Goal: Transaction & Acquisition: Download file/media

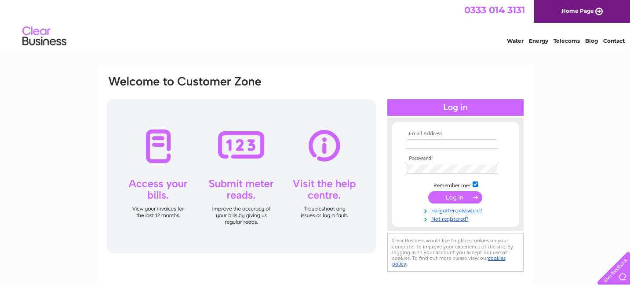
type input "theconservatory@pistudios.co.uk"
click at [452, 197] on input "submit" at bounding box center [455, 197] width 54 height 12
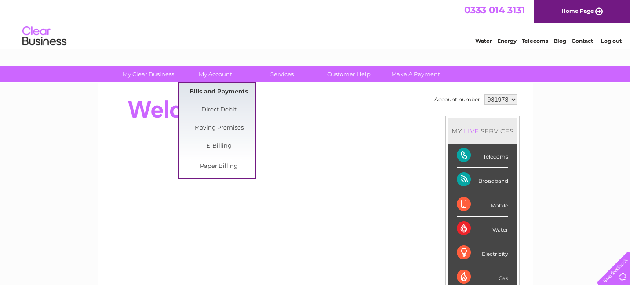
click at [212, 90] on link "Bills and Payments" at bounding box center [219, 92] width 73 height 18
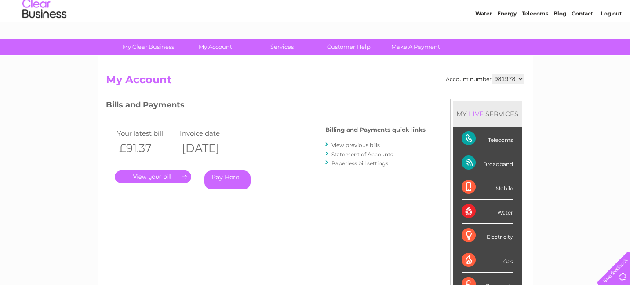
scroll to position [36, 0]
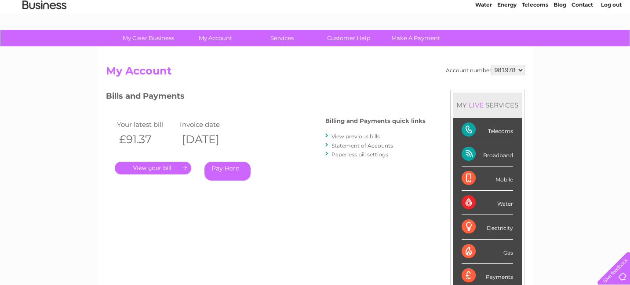
click at [159, 168] on link "." at bounding box center [153, 167] width 77 height 13
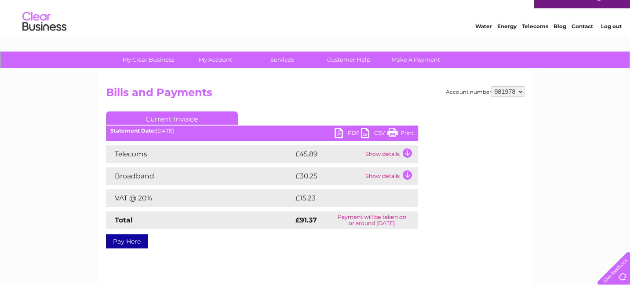
scroll to position [23, 0]
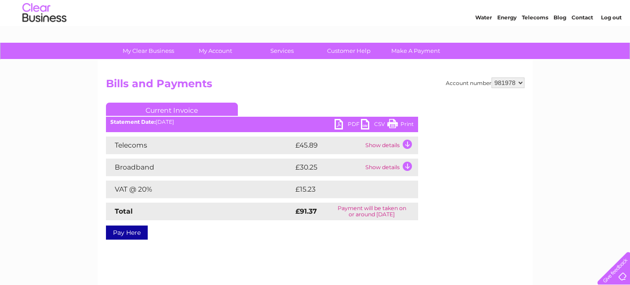
click at [388, 146] on td "Show details" at bounding box center [390, 145] width 55 height 18
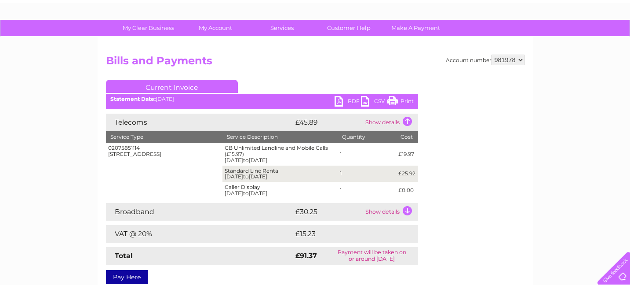
scroll to position [47, 0]
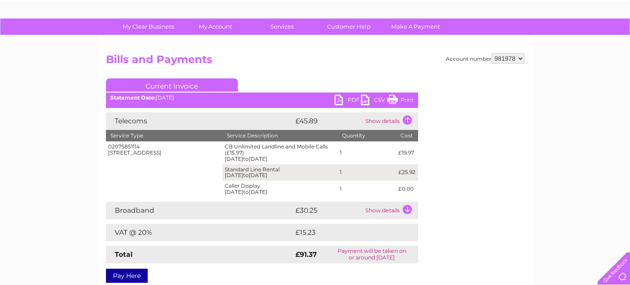
click at [405, 208] on td "Show details" at bounding box center [390, 210] width 55 height 18
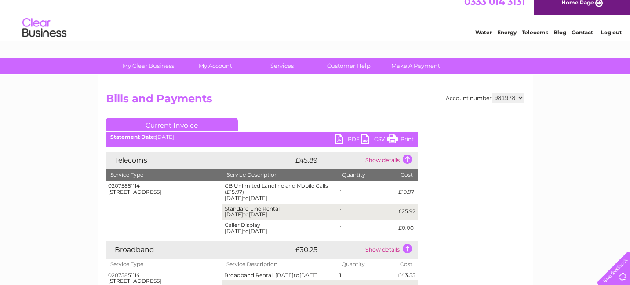
scroll to position [0, 0]
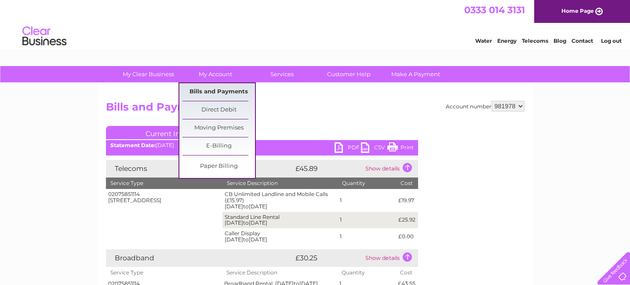
click at [223, 88] on link "Bills and Payments" at bounding box center [219, 92] width 73 height 18
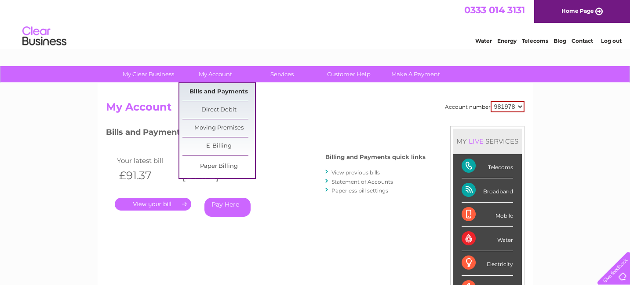
click at [215, 92] on link "Bills and Payments" at bounding box center [219, 92] width 73 height 18
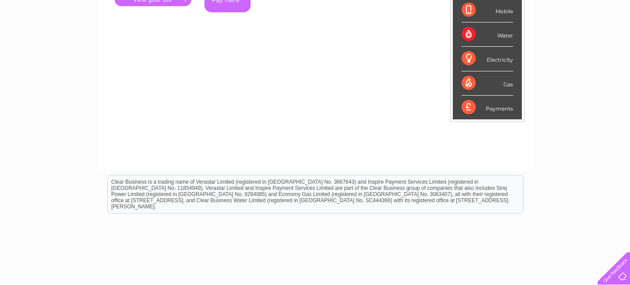
scroll to position [247, 0]
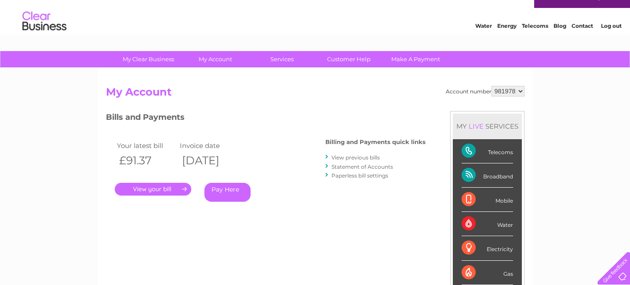
scroll to position [15, 0]
click at [143, 191] on link "." at bounding box center [153, 189] width 77 height 13
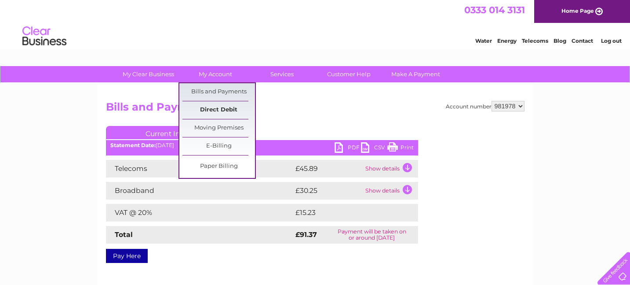
click at [209, 108] on link "Direct Debit" at bounding box center [219, 110] width 73 height 18
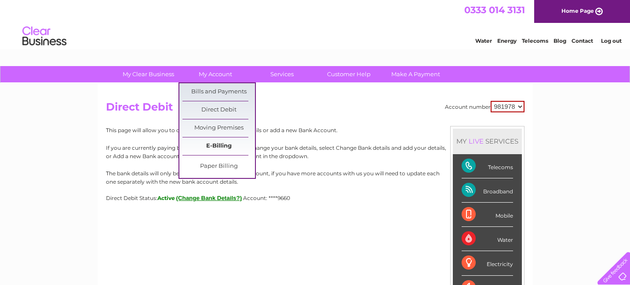
click at [211, 142] on link "E-Billing" at bounding box center [219, 146] width 73 height 18
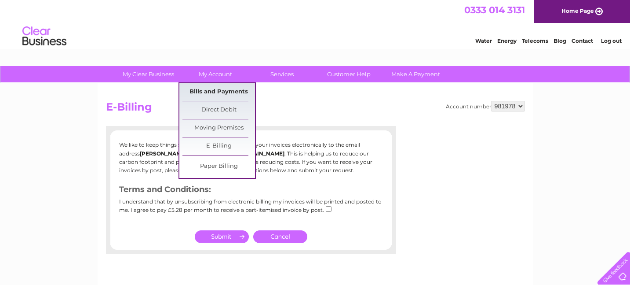
click at [214, 89] on link "Bills and Payments" at bounding box center [219, 92] width 73 height 18
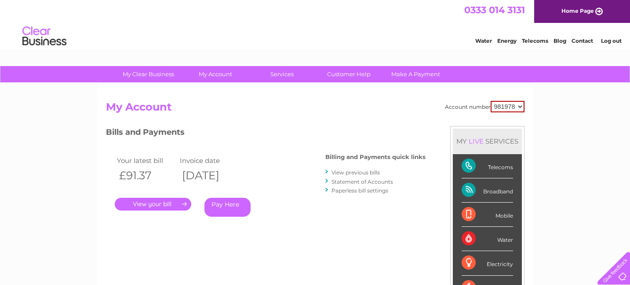
click at [157, 207] on link "." at bounding box center [153, 203] width 77 height 13
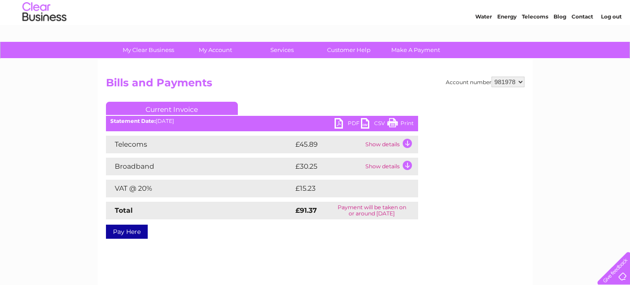
scroll to position [36, 0]
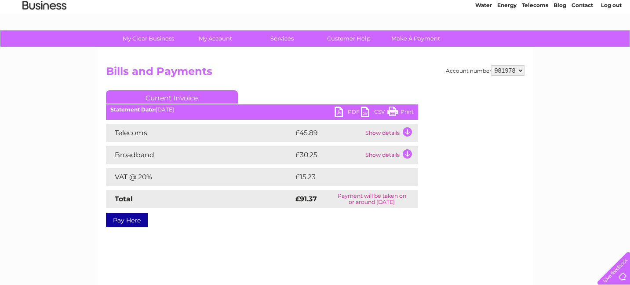
click at [336, 111] on link "PDF" at bounding box center [348, 112] width 26 height 13
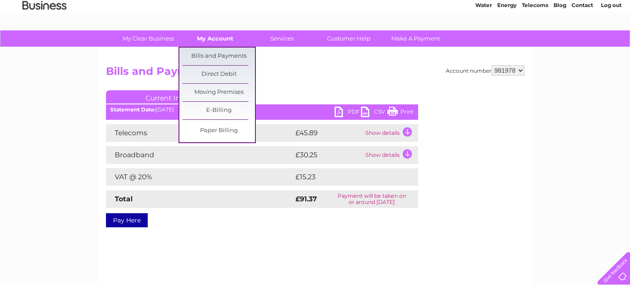
click at [223, 39] on link "My Account" at bounding box center [215, 38] width 73 height 16
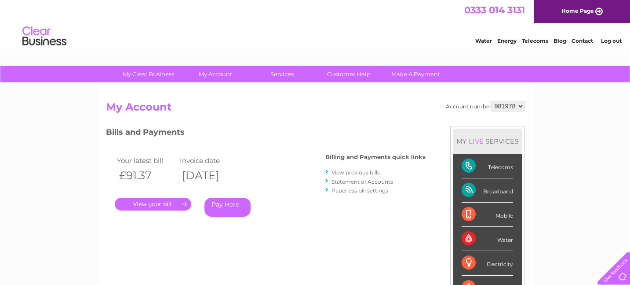
click at [225, 174] on th "11/08/2025" at bounding box center [209, 175] width 63 height 18
click at [365, 172] on link "View previous bills" at bounding box center [356, 172] width 48 height 7
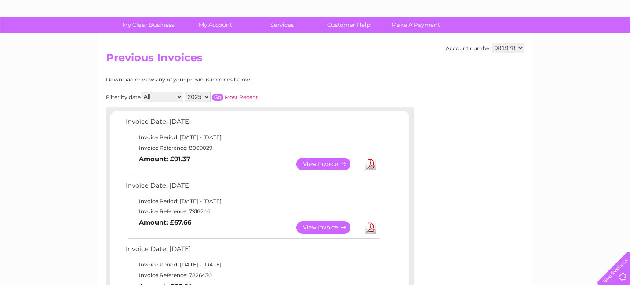
scroll to position [52, 0]
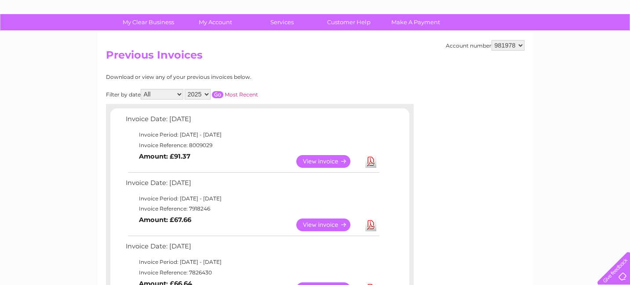
click at [325, 224] on link "View" at bounding box center [328, 224] width 65 height 13
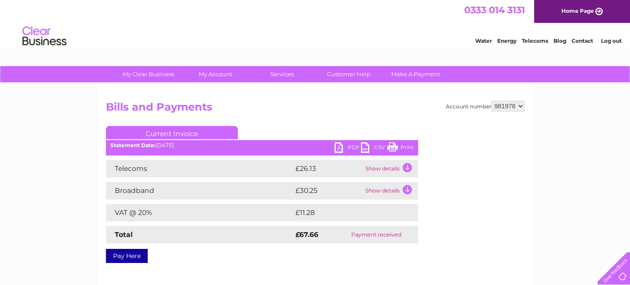
click at [406, 167] on td "Show details" at bounding box center [390, 169] width 55 height 18
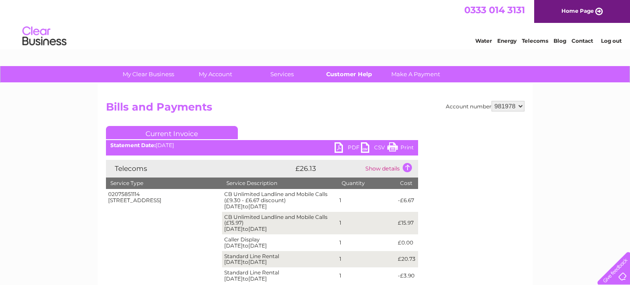
click at [353, 75] on link "Customer Help" at bounding box center [349, 74] width 73 height 16
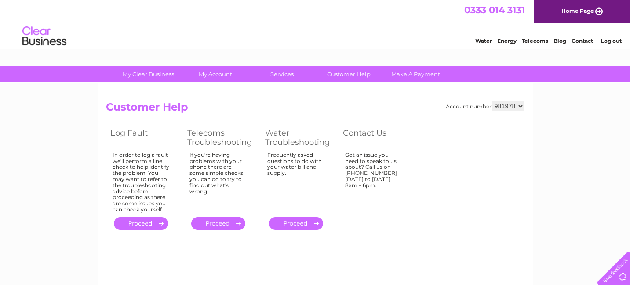
click at [581, 40] on link "Contact" at bounding box center [583, 40] width 22 height 7
